Goal: Task Accomplishment & Management: Manage account settings

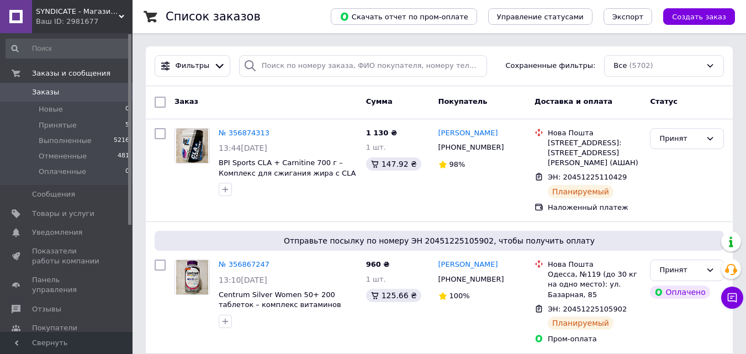
click at [61, 87] on link "Заказы 0" at bounding box center [68, 92] width 136 height 19
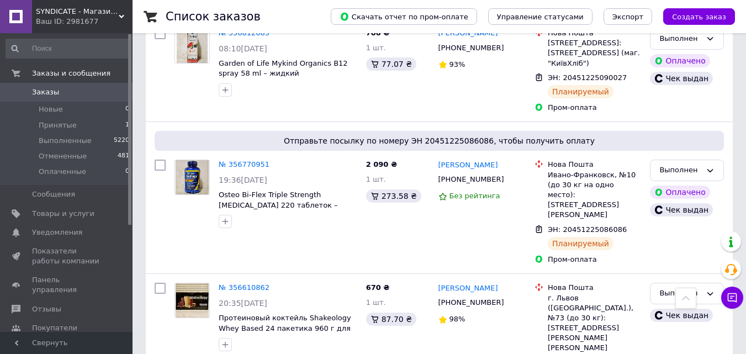
scroll to position [718, 0]
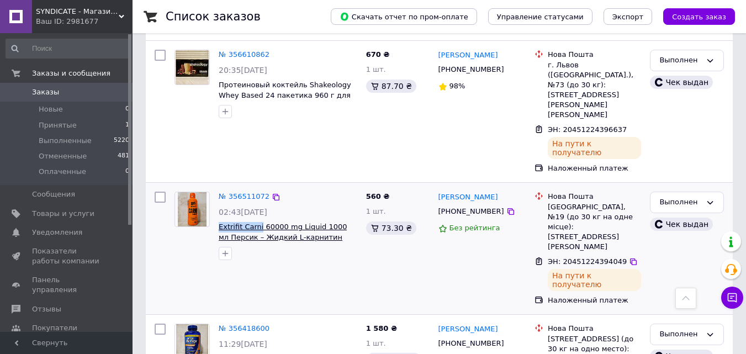
drag, startPoint x: 217, startPoint y: 173, endPoint x: 256, endPoint y: 174, distance: 39.2
click at [256, 187] on div "№ 356511072 02:43, 10.08.2025 Extrifit Carni 60000 mg Liquid 1000 мл Персик – Ж…" at bounding box center [287, 225] width 147 height 77
copy span "Extrifit Carni"
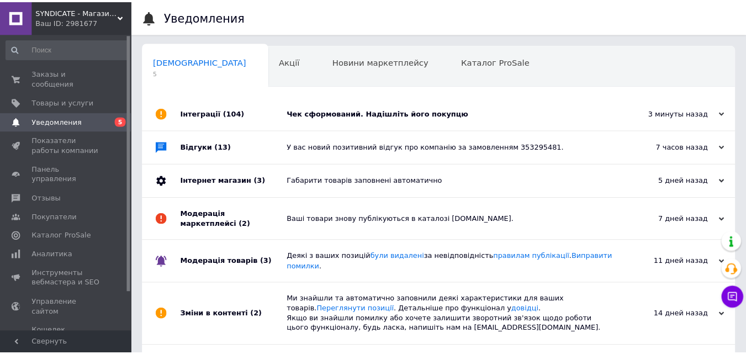
scroll to position [91, 0]
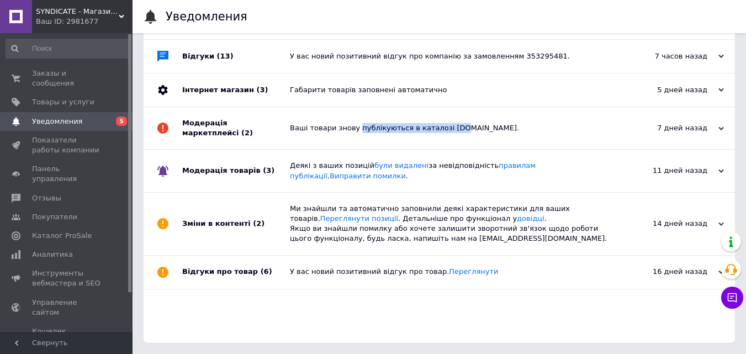
drag, startPoint x: 354, startPoint y: 108, endPoint x: 444, endPoint y: 108, distance: 90.0
click at [444, 108] on div "Ваші товари знову публікуються в каталозі [DOMAIN_NAME]." at bounding box center [452, 128] width 324 height 42
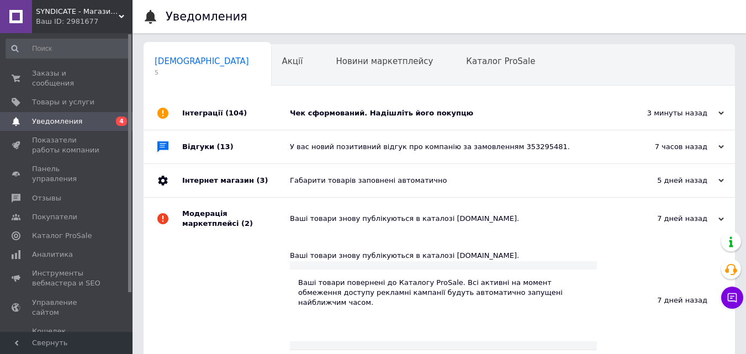
click at [380, 116] on div "Чек сформований. Надішліть його покупцю" at bounding box center [452, 113] width 324 height 10
